Goal: Transaction & Acquisition: Purchase product/service

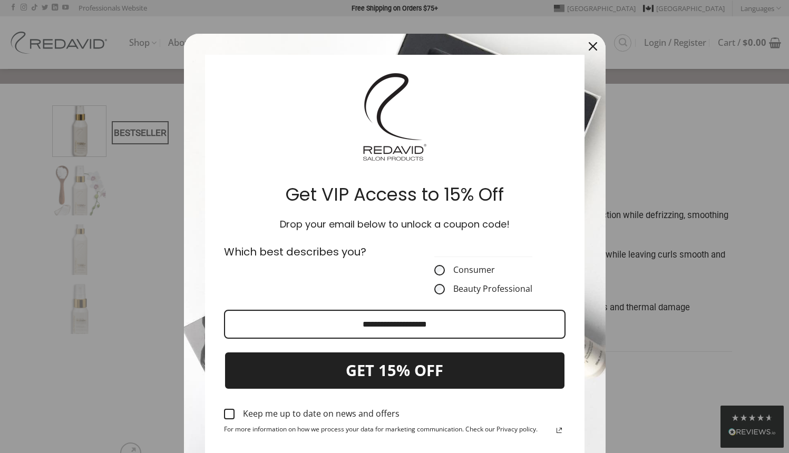
click at [589, 46] on icon "close icon" at bounding box center [593, 46] width 8 height 8
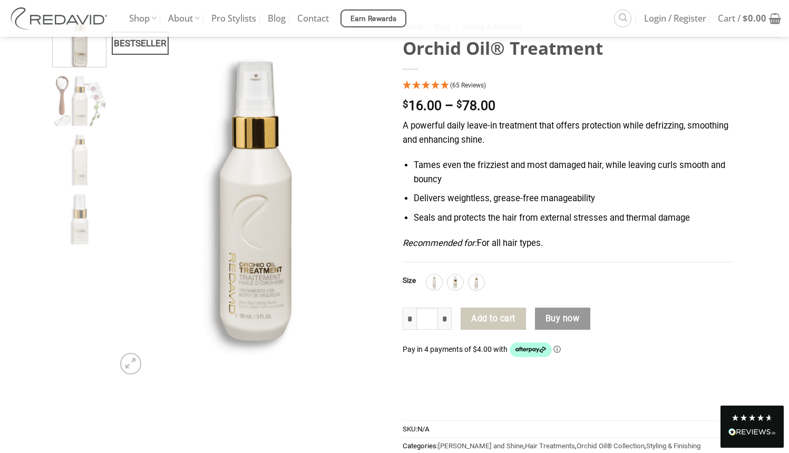
scroll to position [74, 0]
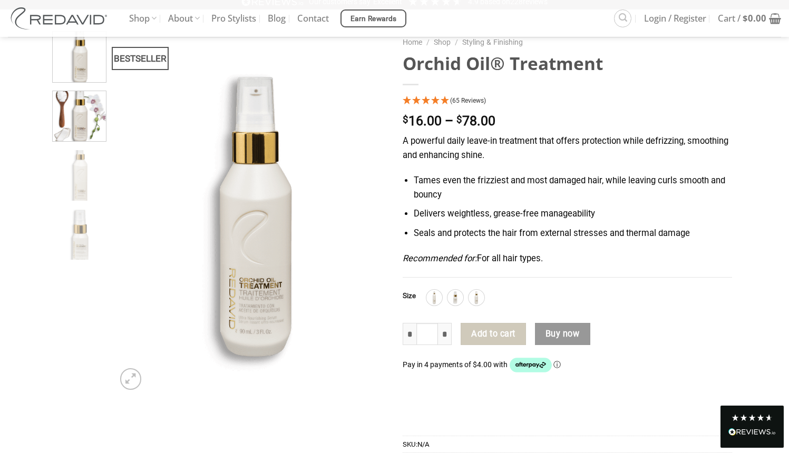
click at [91, 129] on img at bounding box center [79, 115] width 53 height 53
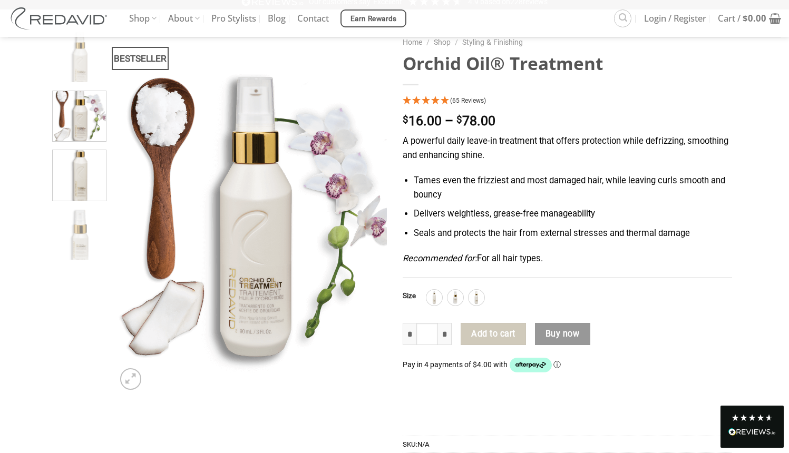
click at [85, 180] on img at bounding box center [79, 174] width 53 height 53
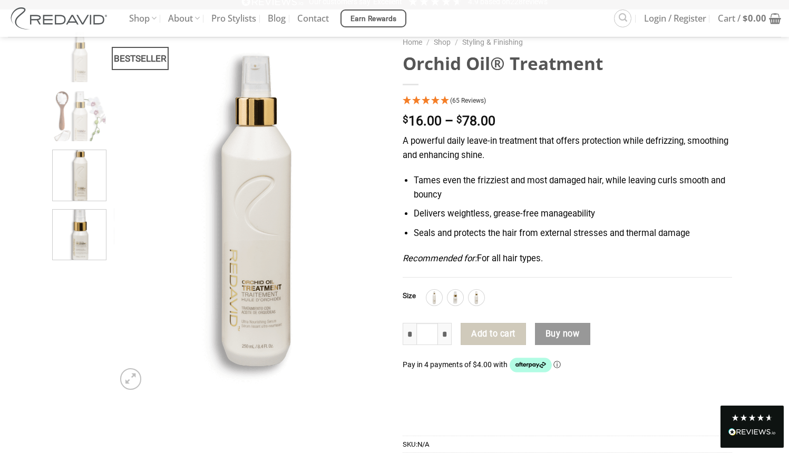
click at [80, 230] on img at bounding box center [79, 233] width 53 height 53
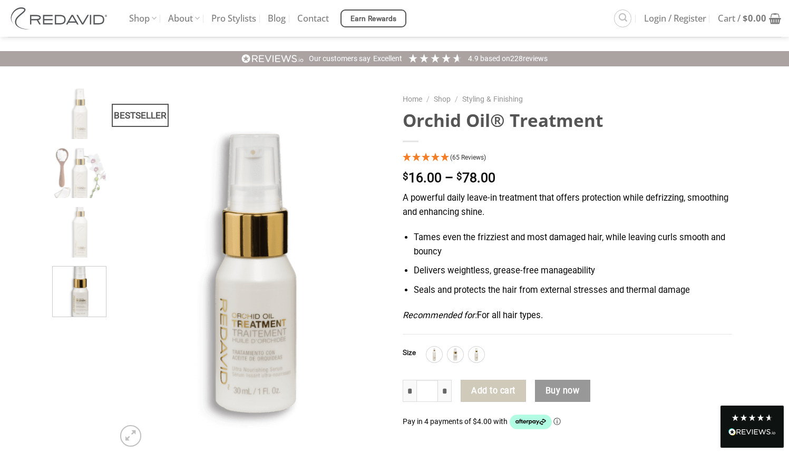
scroll to position [0, 0]
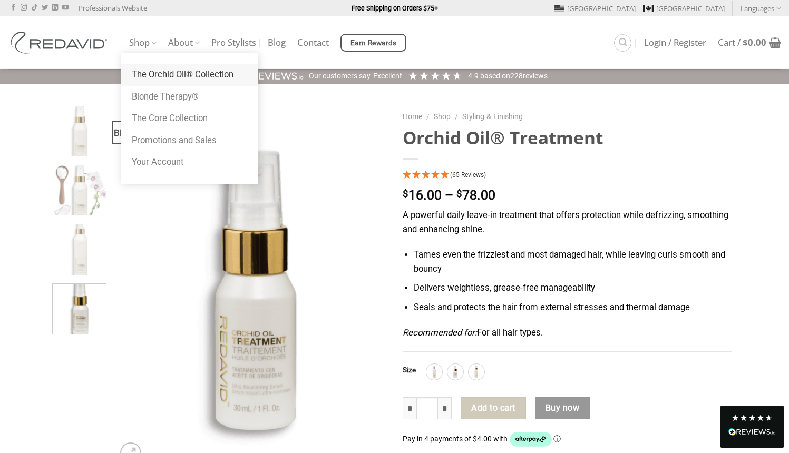
click at [152, 80] on link "The Orchid Oil® Collection" at bounding box center [189, 75] width 137 height 22
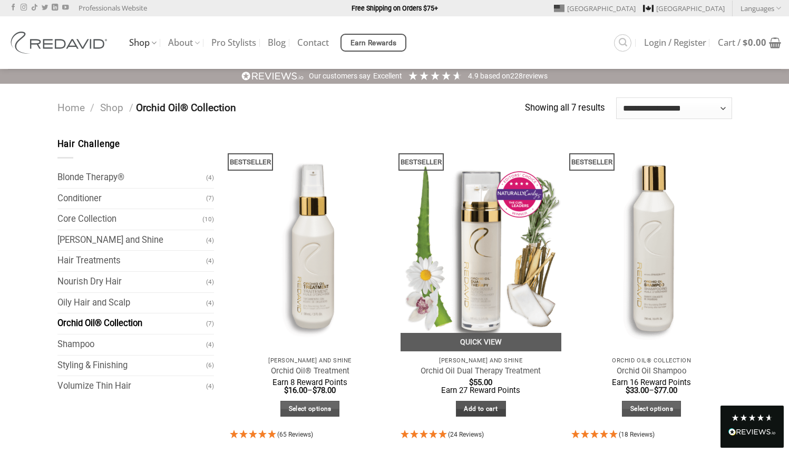
click at [492, 409] on link "Add to cart" at bounding box center [481, 409] width 50 height 16
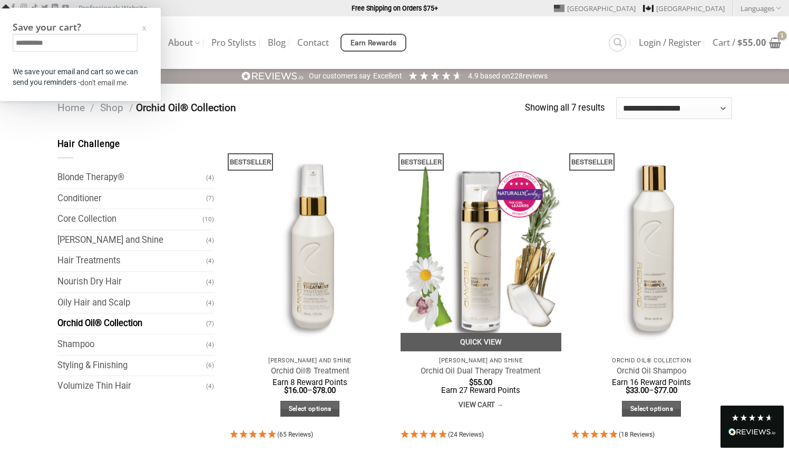
click at [148, 26] on h3 "Save your cart?" at bounding box center [80, 27] width 135 height 12
click at [144, 31] on div "x" at bounding box center [144, 28] width 4 height 11
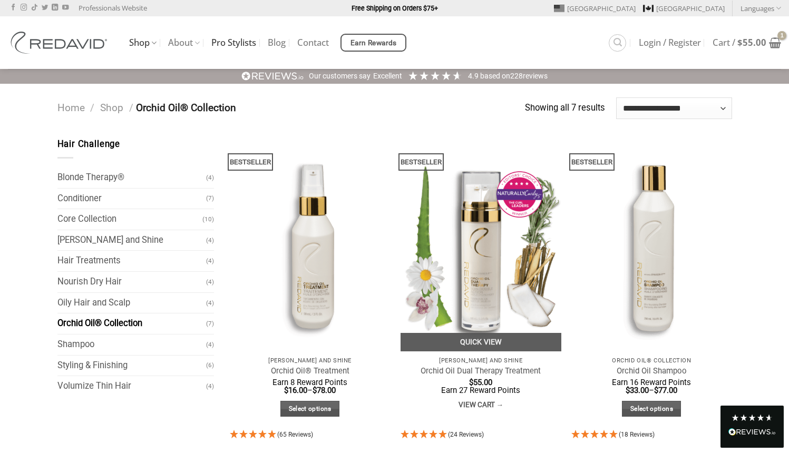
click at [232, 38] on link "Pro Stylists" at bounding box center [233, 42] width 45 height 19
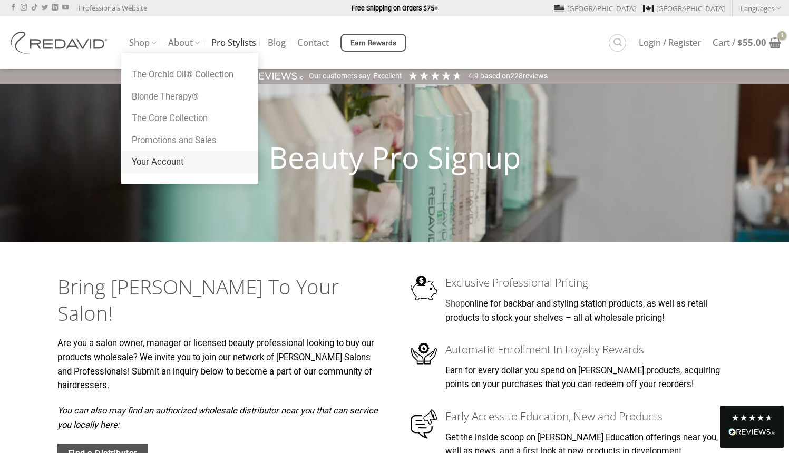
click at [154, 162] on link "Your Account" at bounding box center [189, 162] width 137 height 22
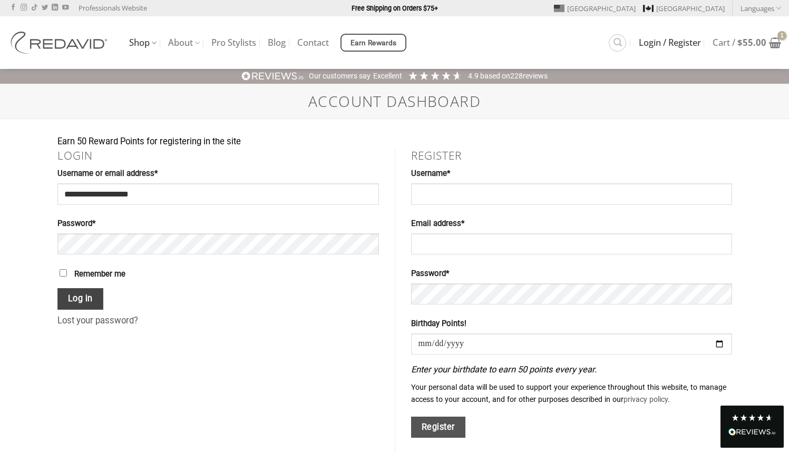
click at [74, 300] on button "Log in" at bounding box center [80, 299] width 46 height 22
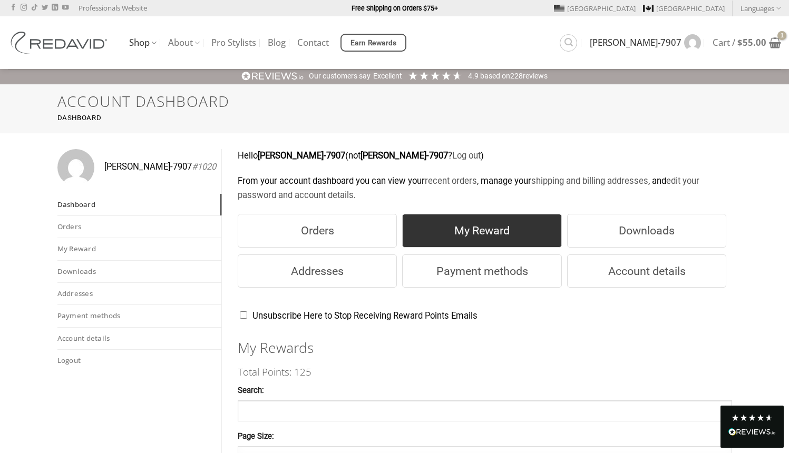
click at [451, 228] on link "My Reward" at bounding box center [481, 231] width 159 height 34
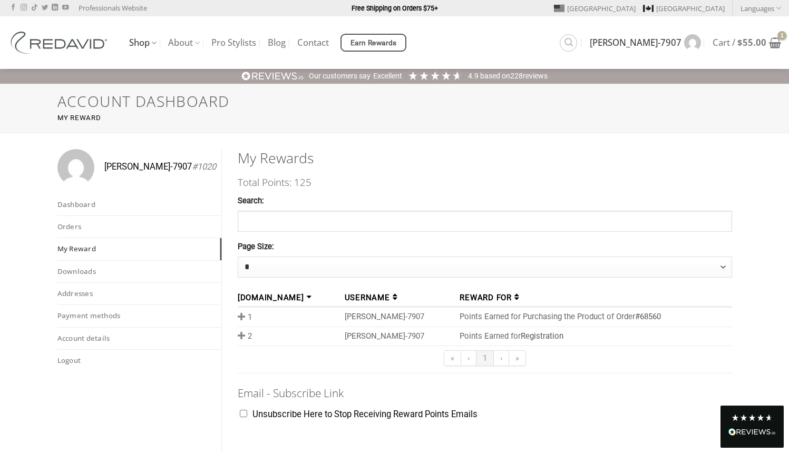
click at [241, 319] on span at bounding box center [243, 316] width 10 height 9
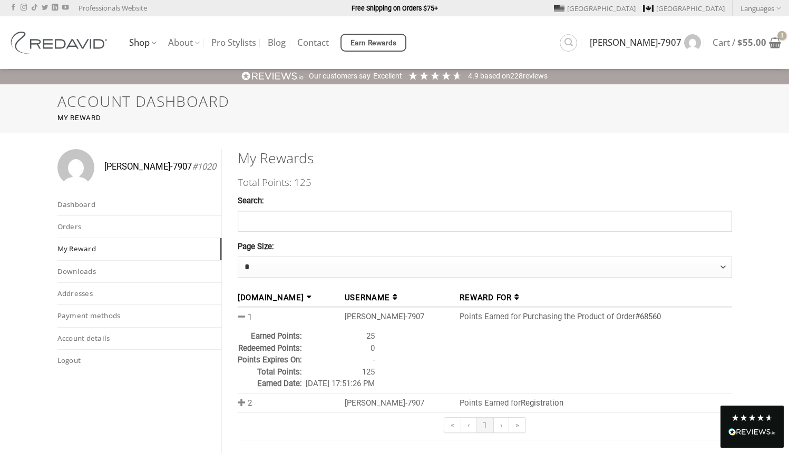
click at [241, 319] on span at bounding box center [243, 316] width 10 height 9
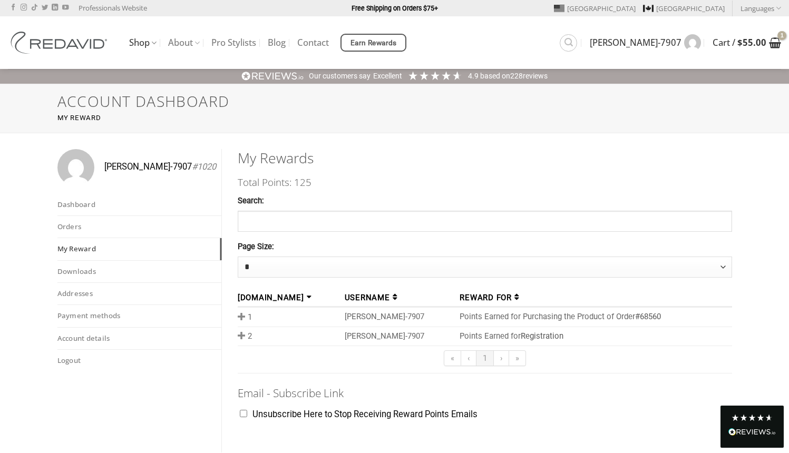
click at [775, 44] on icon at bounding box center [775, 42] width 12 height 13
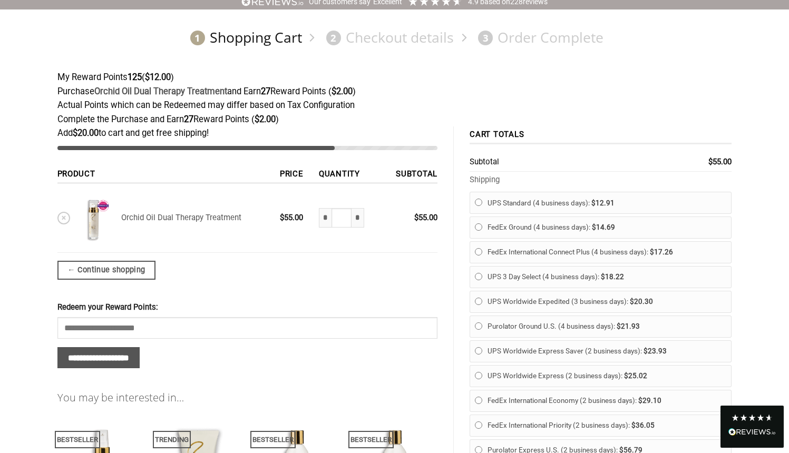
scroll to position [77, 0]
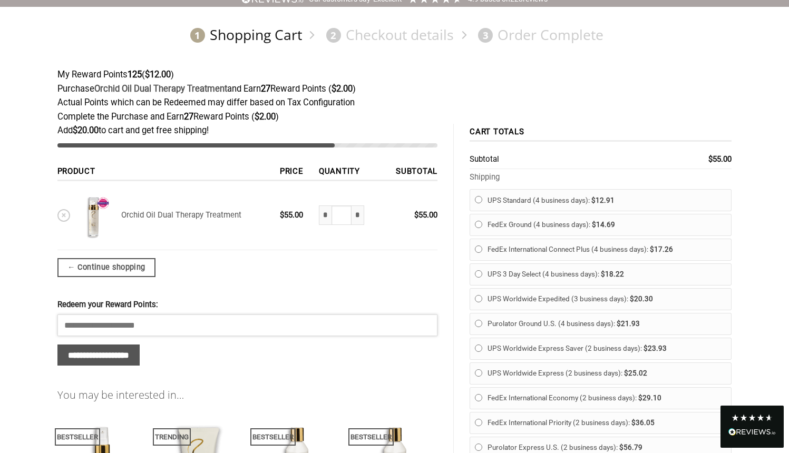
click at [125, 322] on input "Redeem your Reward Points:" at bounding box center [247, 325] width 380 height 21
click at [106, 352] on input "**********" at bounding box center [98, 356] width 83 height 22
click at [120, 335] on input "Redeem your Reward Points:" at bounding box center [247, 325] width 380 height 21
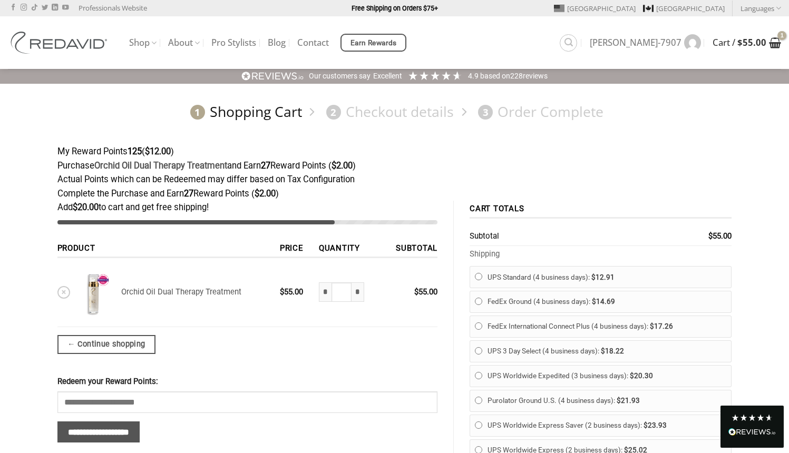
click at [734, 44] on span "Cart / $ 55.00" at bounding box center [739, 42] width 54 height 8
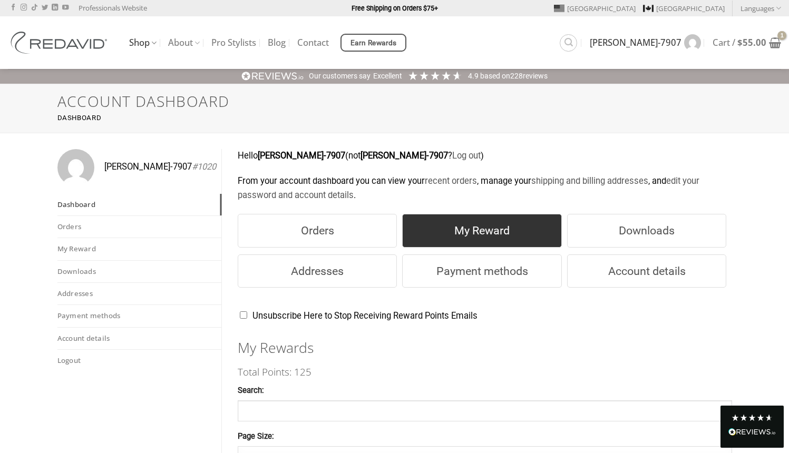
click at [469, 236] on link "My Reward" at bounding box center [481, 231] width 159 height 34
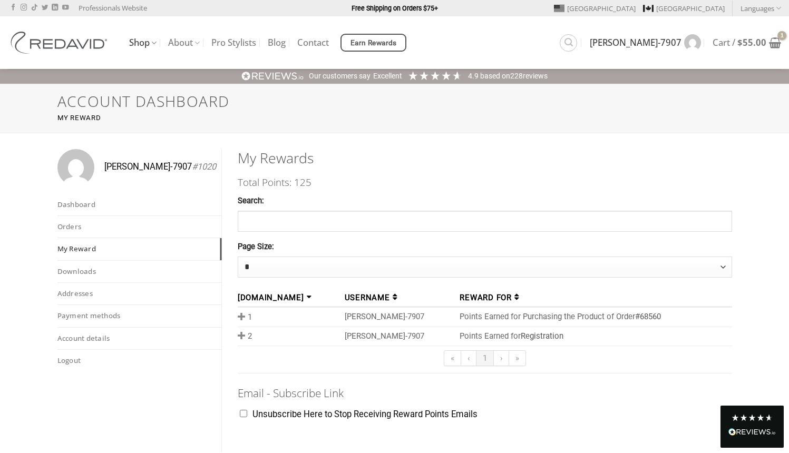
click at [456, 324] on td "Points Earned for Purchasing the Product of Order #68560" at bounding box center [594, 317] width 276 height 19
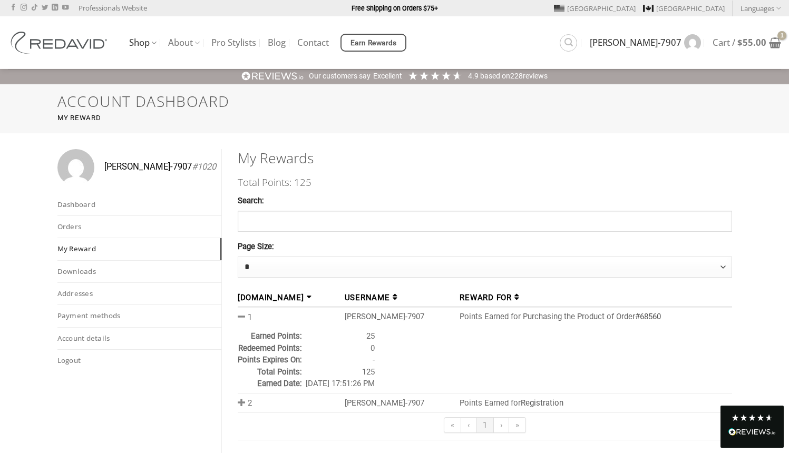
click at [346, 406] on td "[PERSON_NAME]-7907" at bounding box center [397, 403] width 115 height 19
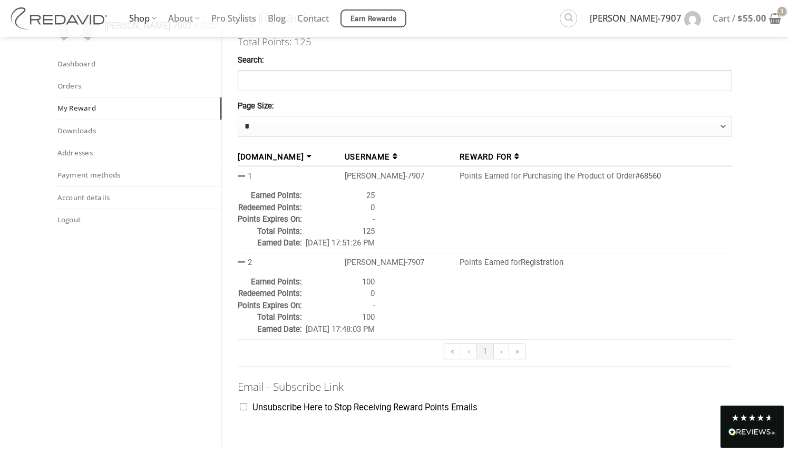
scroll to position [141, 0]
